Goal: Navigation & Orientation: Find specific page/section

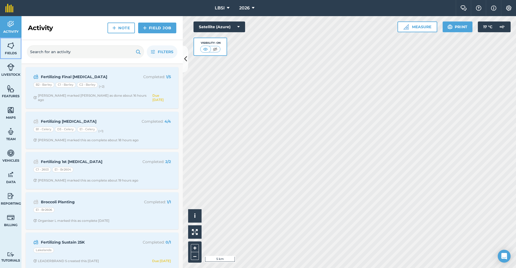
click at [13, 49] on img at bounding box center [11, 46] width 8 height 8
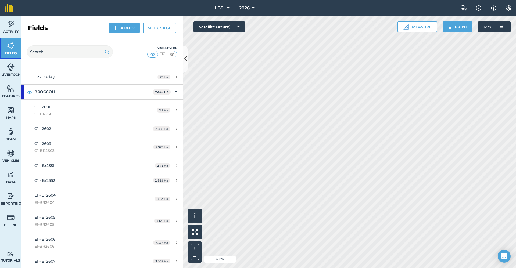
scroll to position [215, 0]
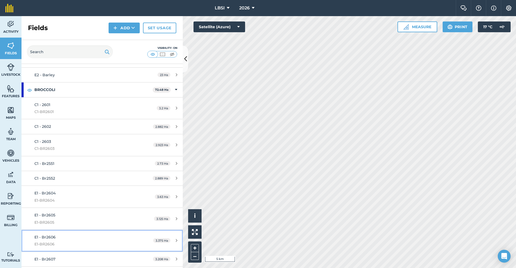
click at [73, 237] on div "E1 - Br2606 E1-BR2606" at bounding box center [84, 240] width 101 height 13
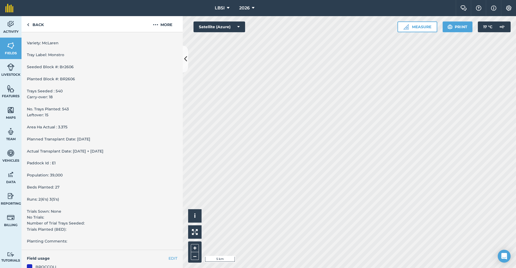
scroll to position [67, 0]
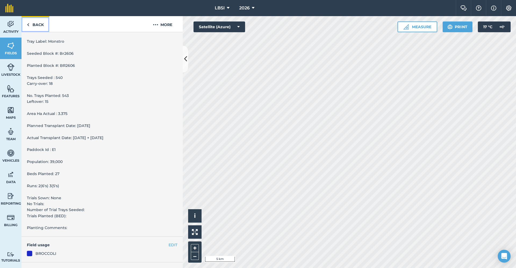
click at [33, 26] on link "Back" at bounding box center [35, 24] width 28 height 16
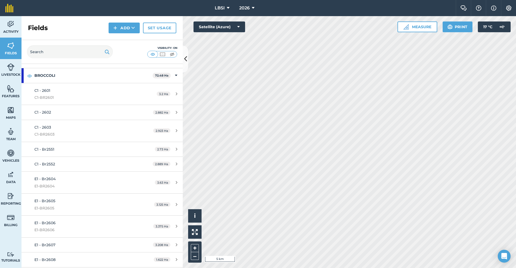
scroll to position [316, 0]
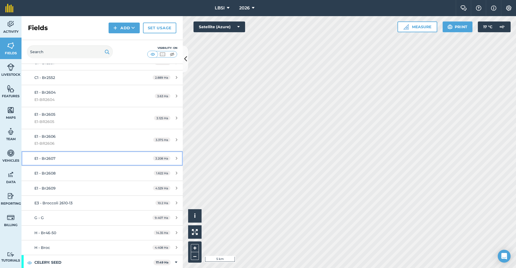
click at [71, 157] on div "E1 - Br2607" at bounding box center [84, 159] width 101 height 6
